Goal: Task Accomplishment & Management: Use online tool/utility

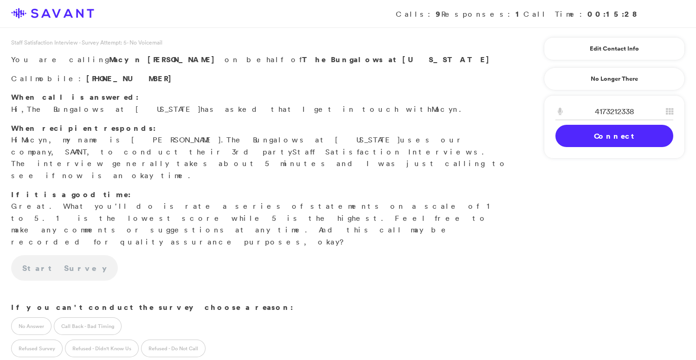
click at [615, 142] on link "Connect" at bounding box center [615, 136] width 118 height 22
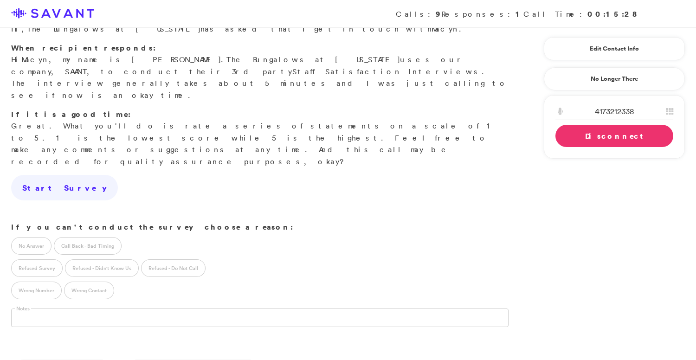
scroll to position [116, 0]
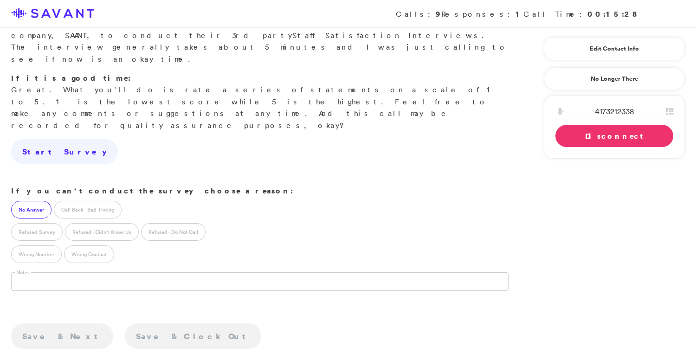
click at [27, 201] on label "No Answer" at bounding box center [31, 210] width 40 height 18
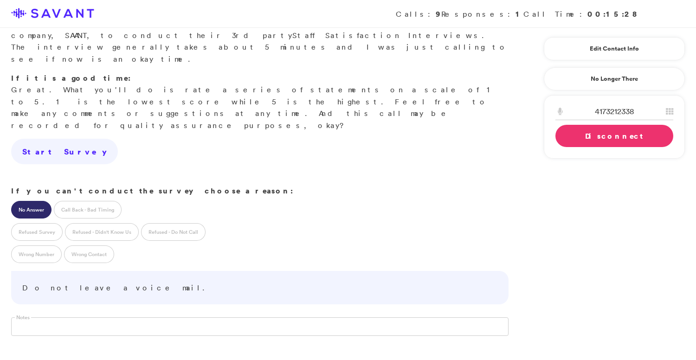
click at [607, 131] on link "Disconnect" at bounding box center [615, 136] width 118 height 22
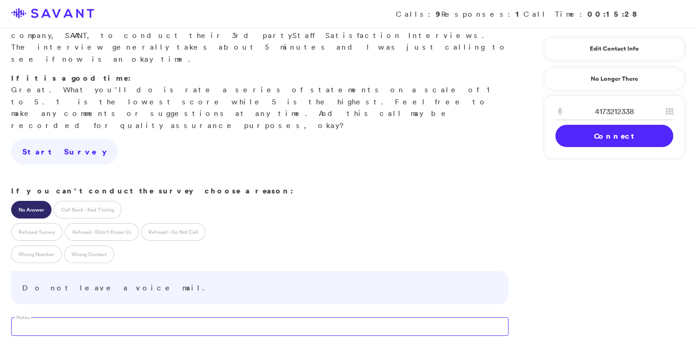
click at [260, 317] on textarea at bounding box center [260, 326] width 498 height 19
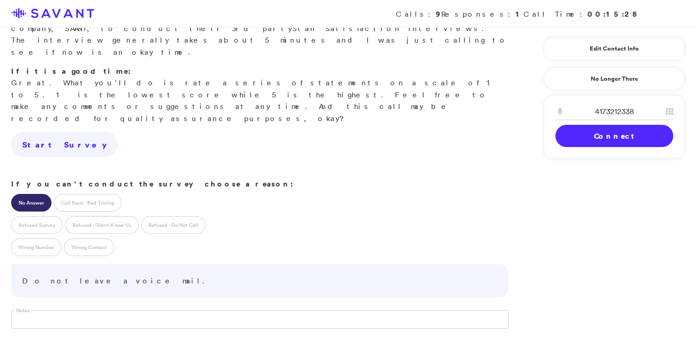
click at [634, 133] on link "Connect" at bounding box center [615, 136] width 118 height 22
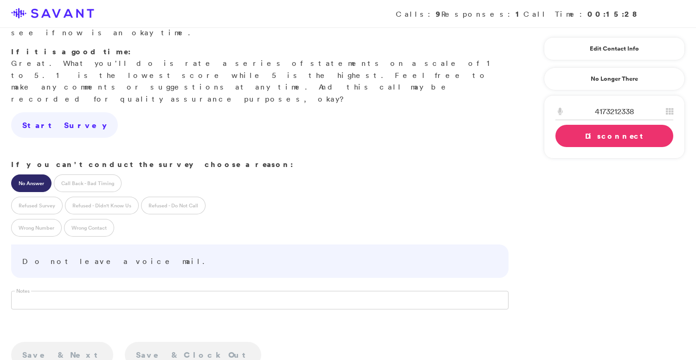
scroll to position [190, 0]
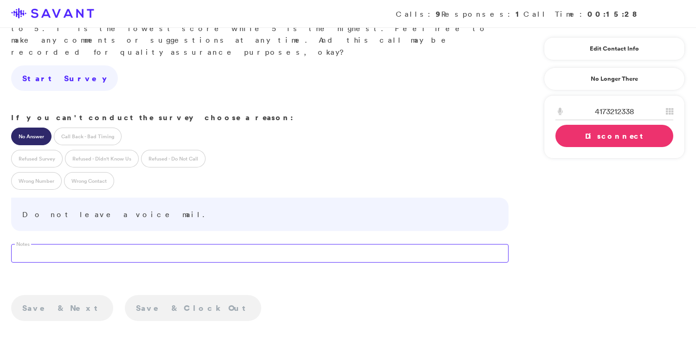
click at [343, 244] on textarea at bounding box center [260, 253] width 498 height 19
type textarea "Strange Ringback"
click at [579, 140] on link "Disconnect" at bounding box center [615, 136] width 118 height 22
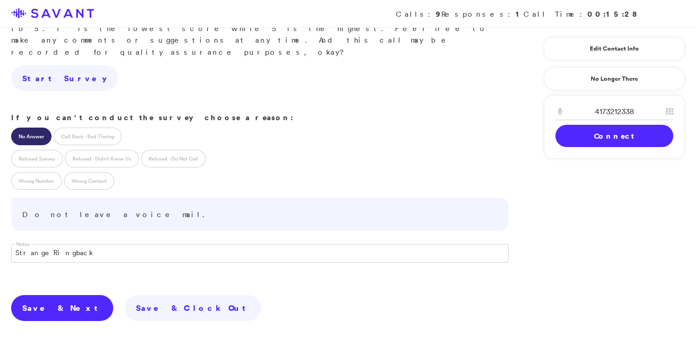
click at [51, 295] on link "Save & Next" at bounding box center [62, 308] width 102 height 26
